Goal: Find specific page/section: Find specific page/section

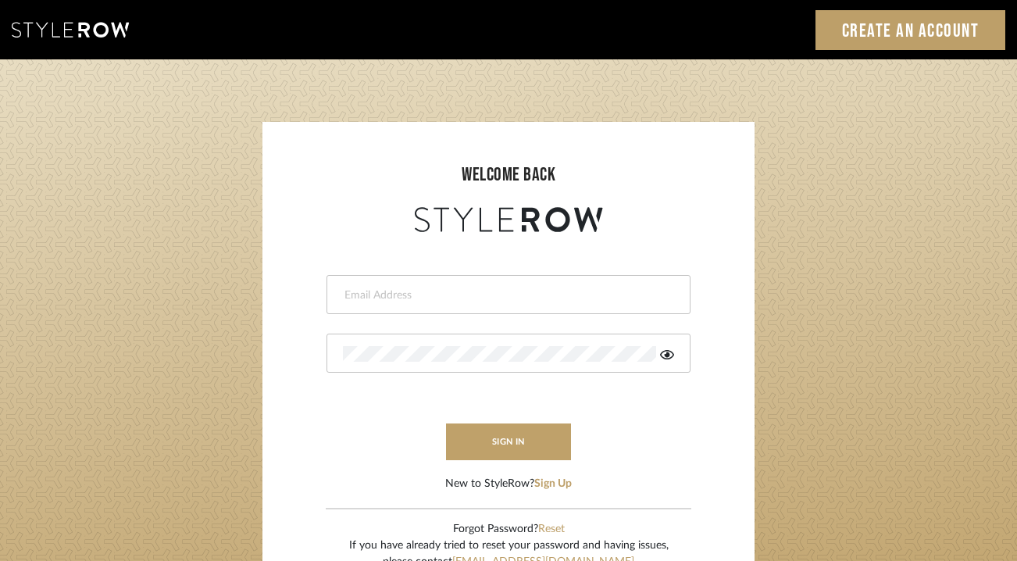
click at [536, 288] on input "email" at bounding box center [506, 296] width 327 height 16
type input "lauren@studiodb.com"
click at [488, 343] on div at bounding box center [509, 353] width 364 height 39
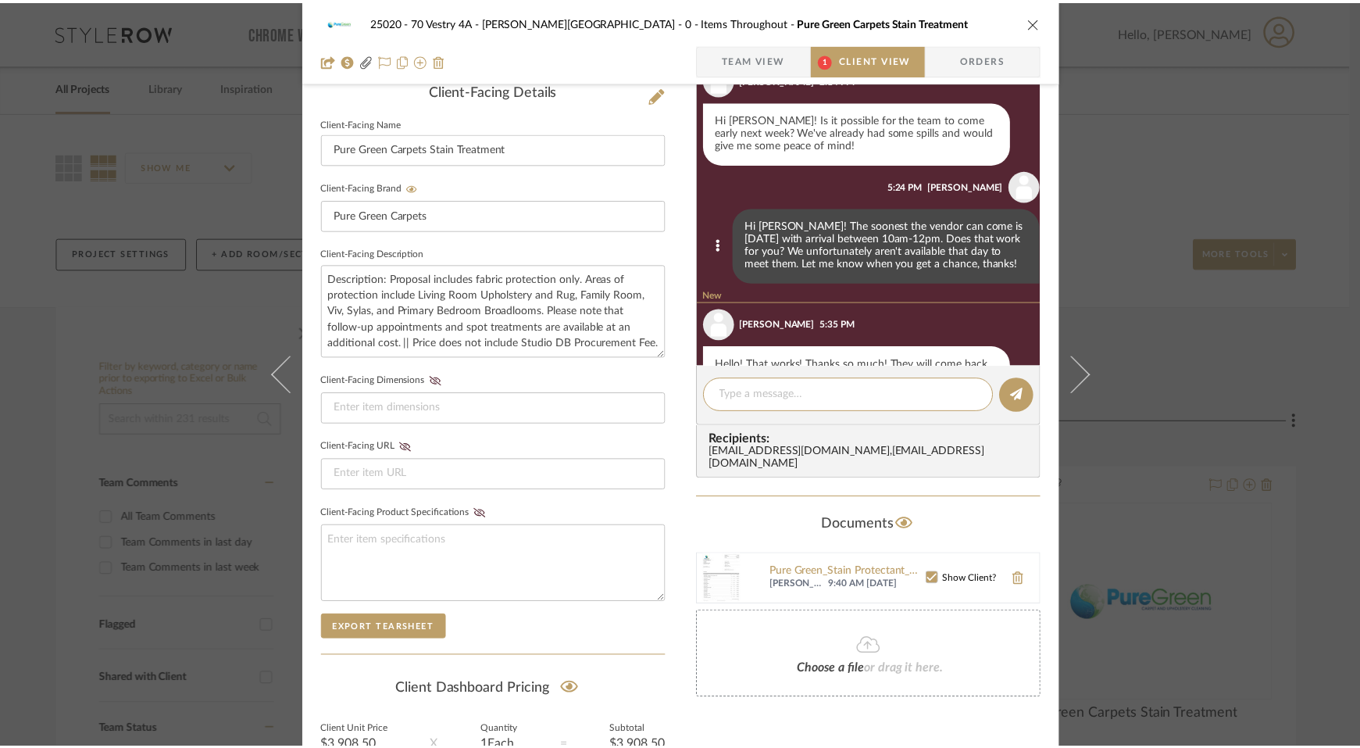
scroll to position [534, 0]
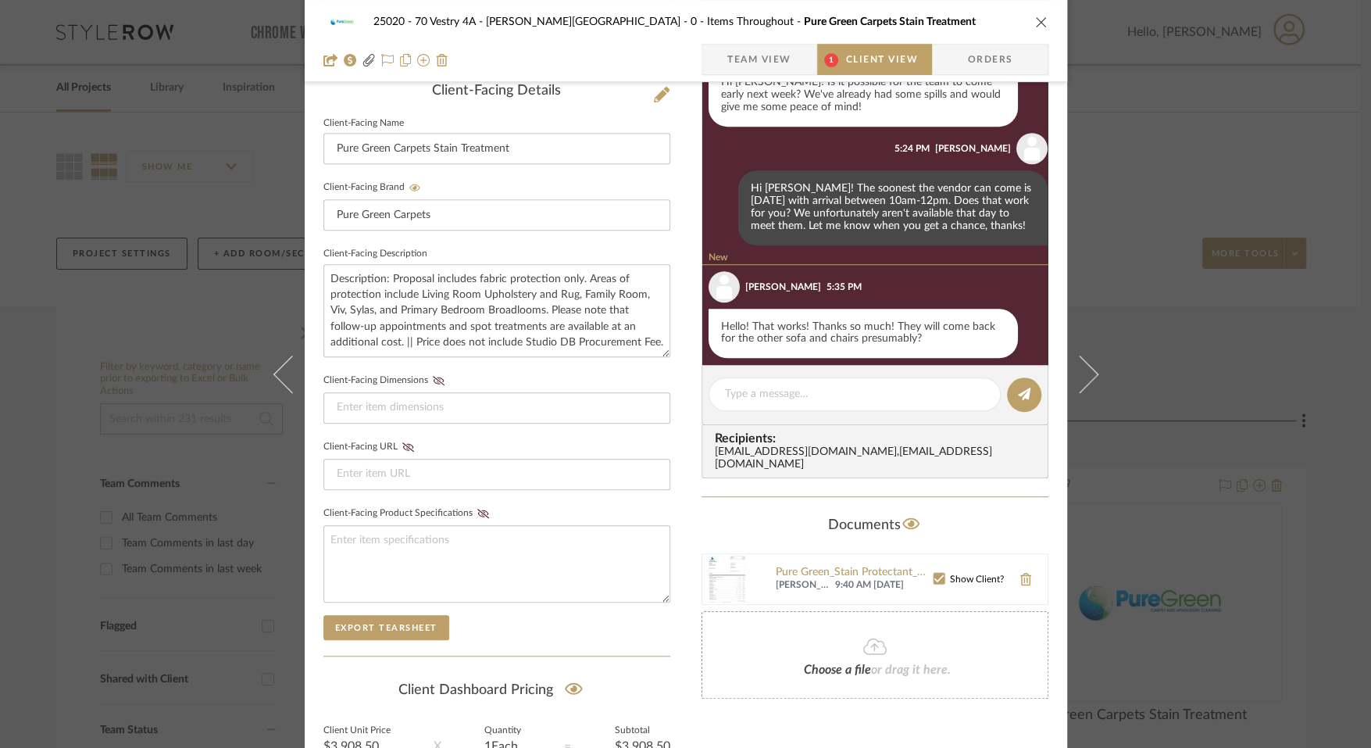
click at [1138, 292] on div "25020 - 70 Vestry 4A - Grant-Stanleigh 0 - Items Throughout Pure Green Carpets …" at bounding box center [685, 374] width 1371 height 748
